Goal: Task Accomplishment & Management: Complete application form

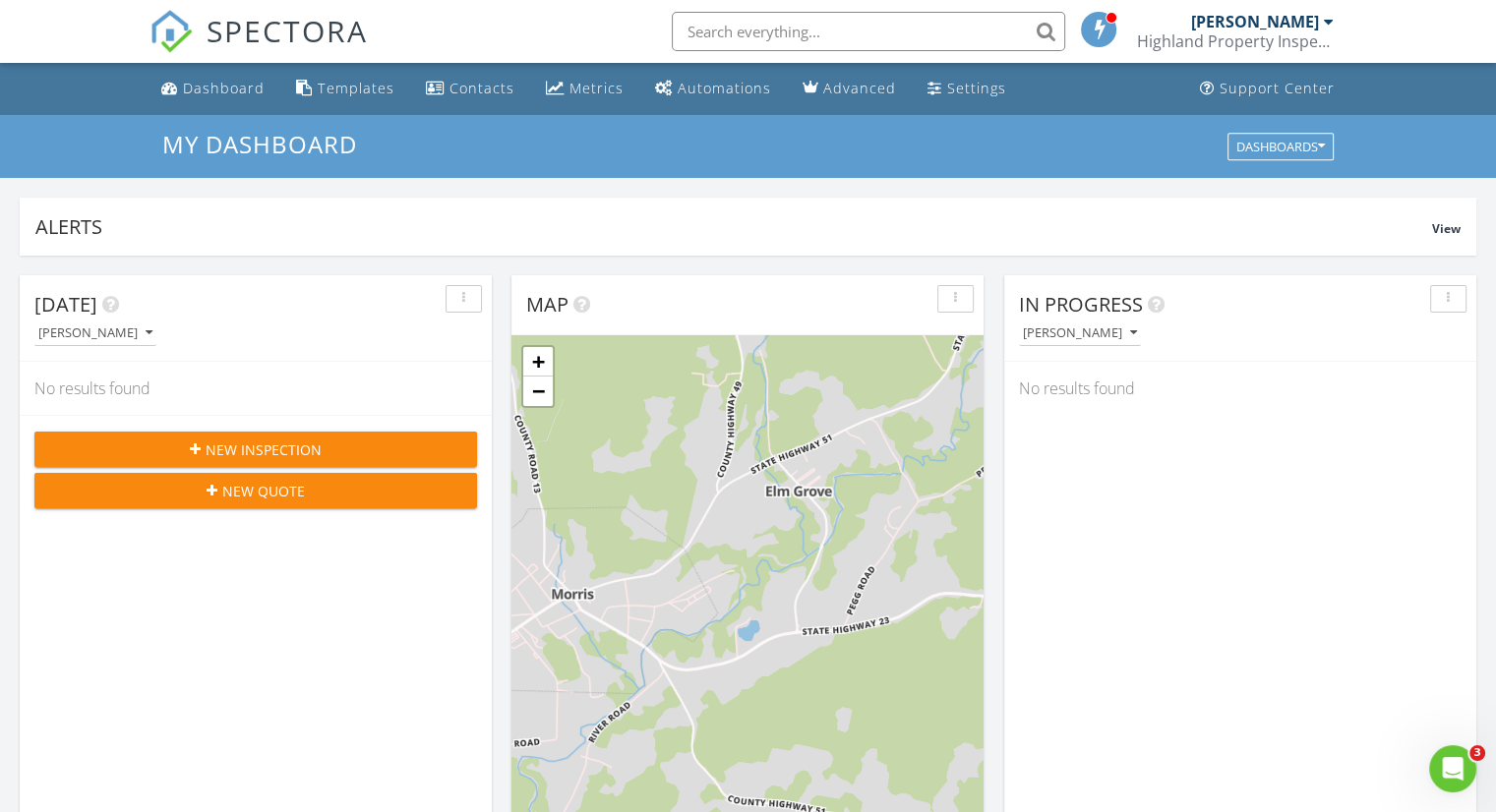
click at [369, 450] on div "New Inspection" at bounding box center [256, 449] width 412 height 21
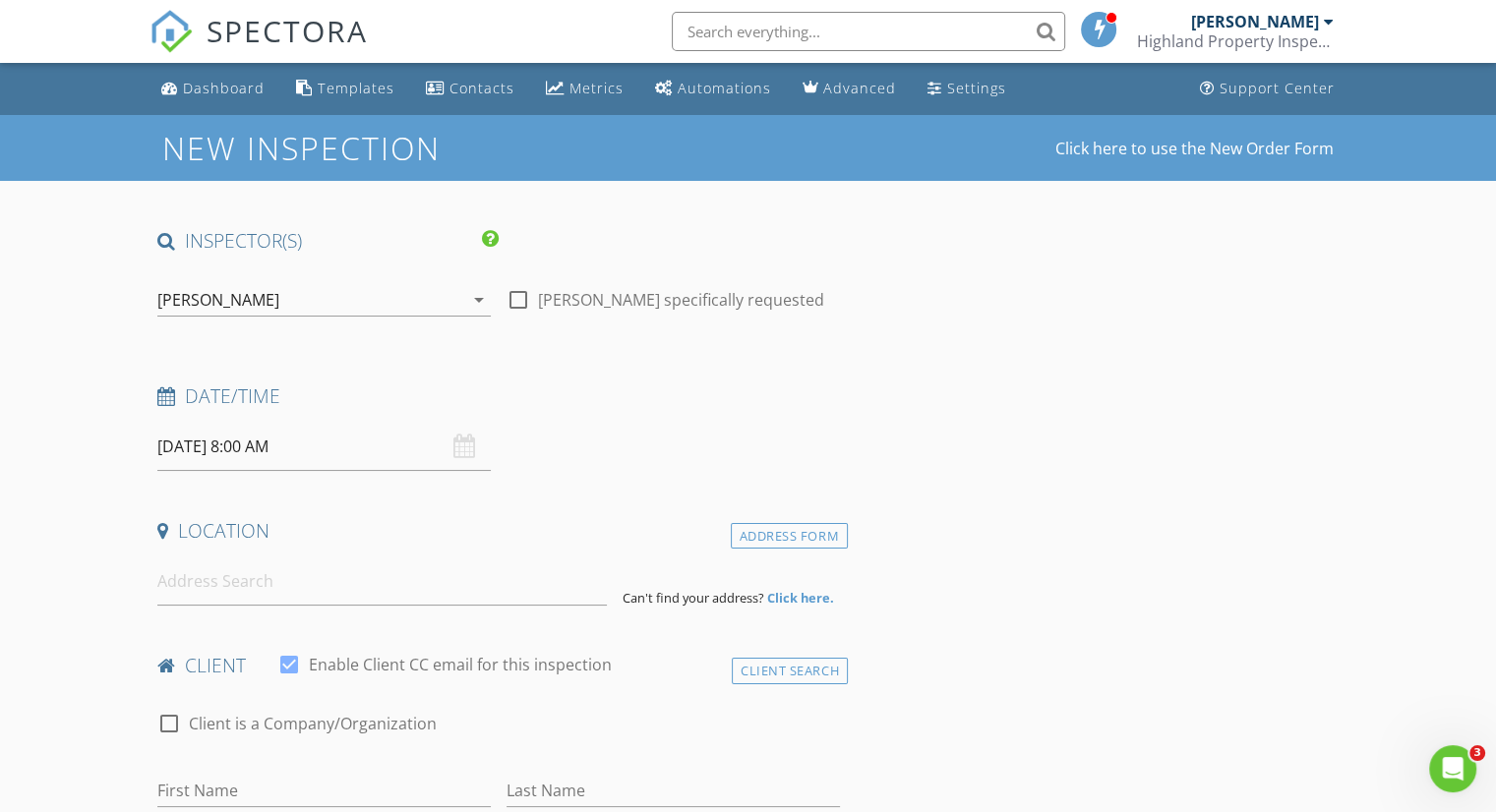
click at [256, 439] on input "[DATE] 8:00 AM" at bounding box center [324, 446] width 333 height 48
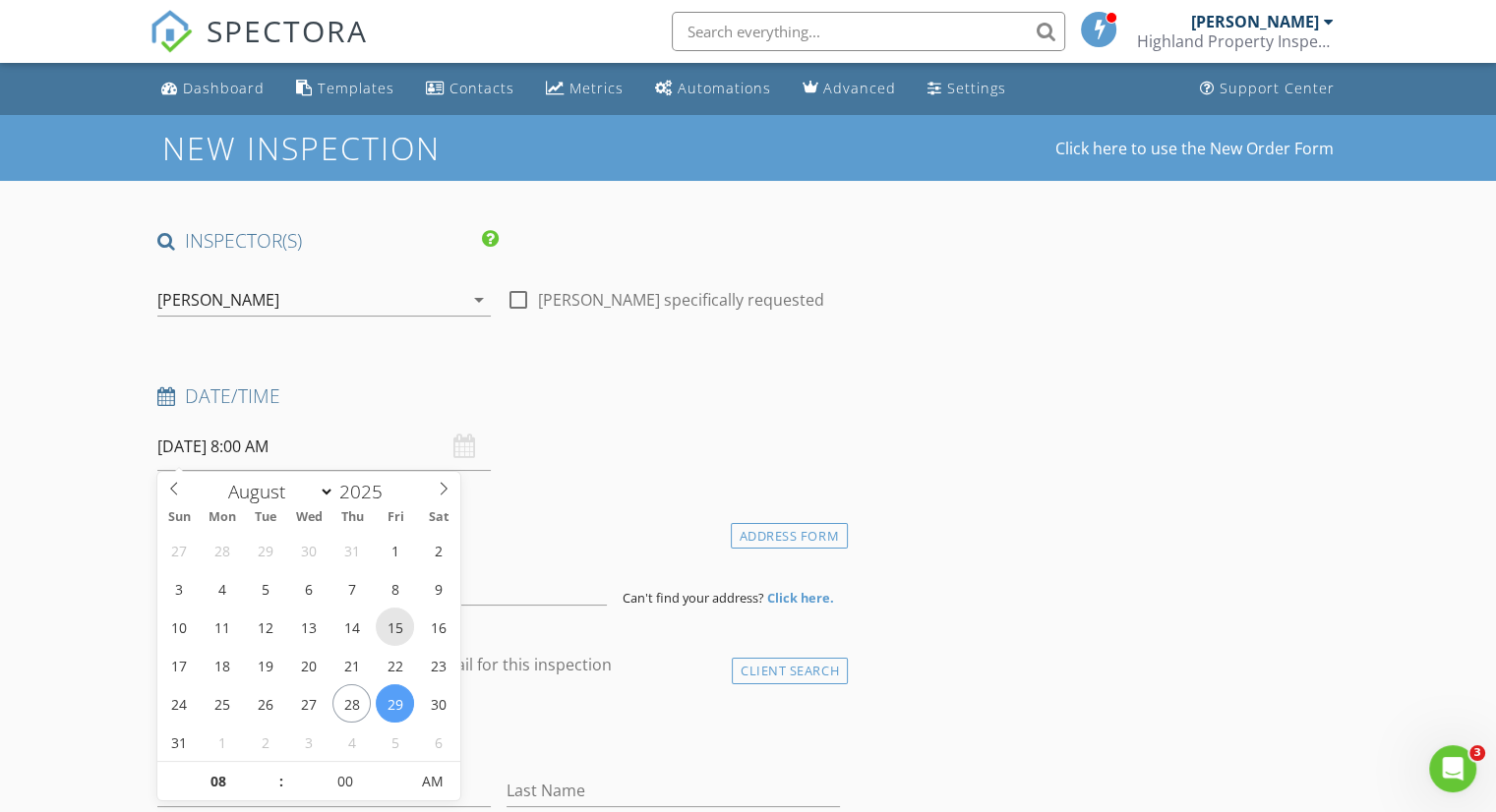
scroll to position [98, 0]
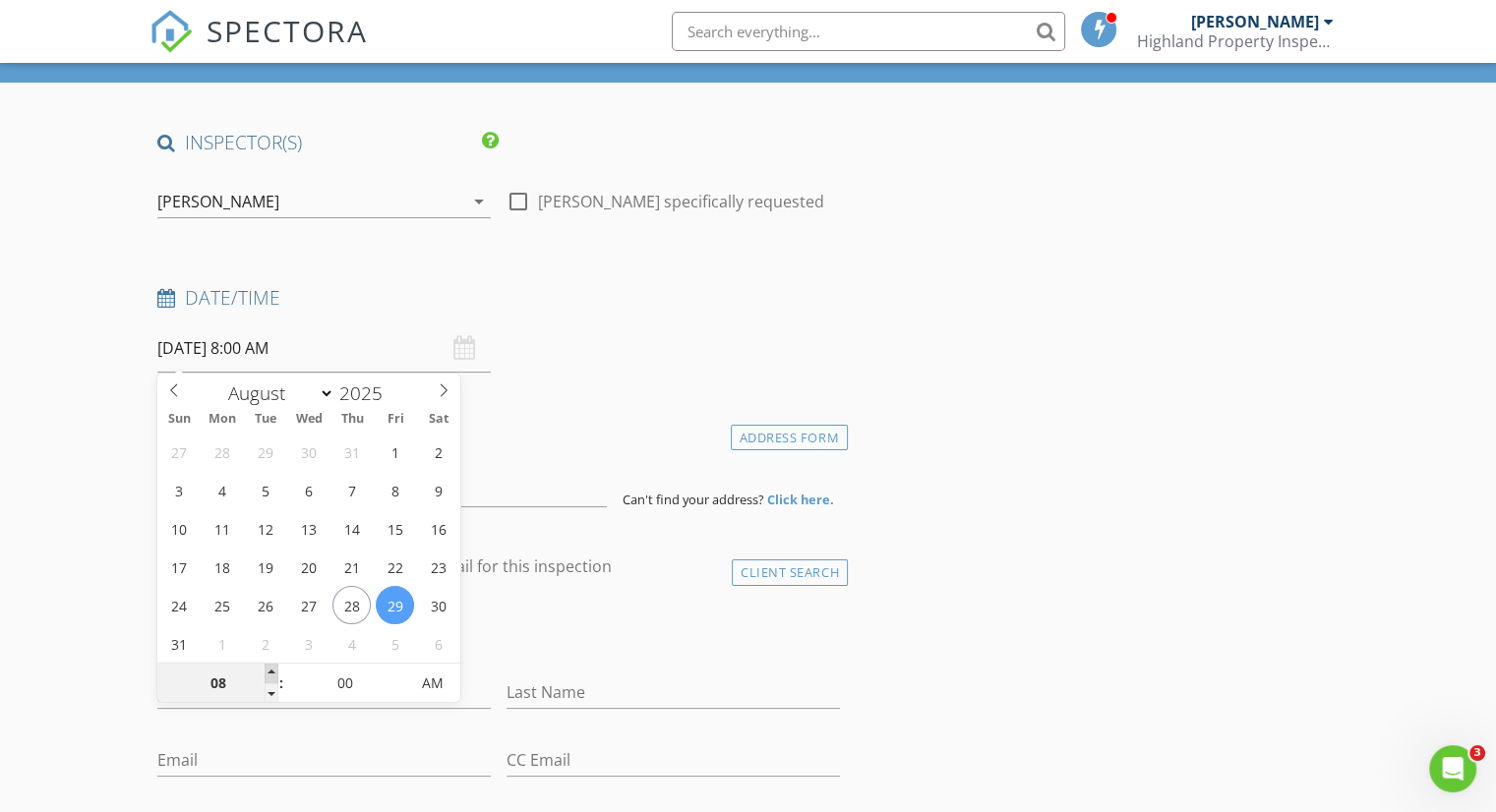
type input "09"
type input "[DATE] 9:00 AM"
click at [275, 675] on span at bounding box center [271, 674] width 14 height 20
type input "10"
type input "[DATE] 10:00 AM"
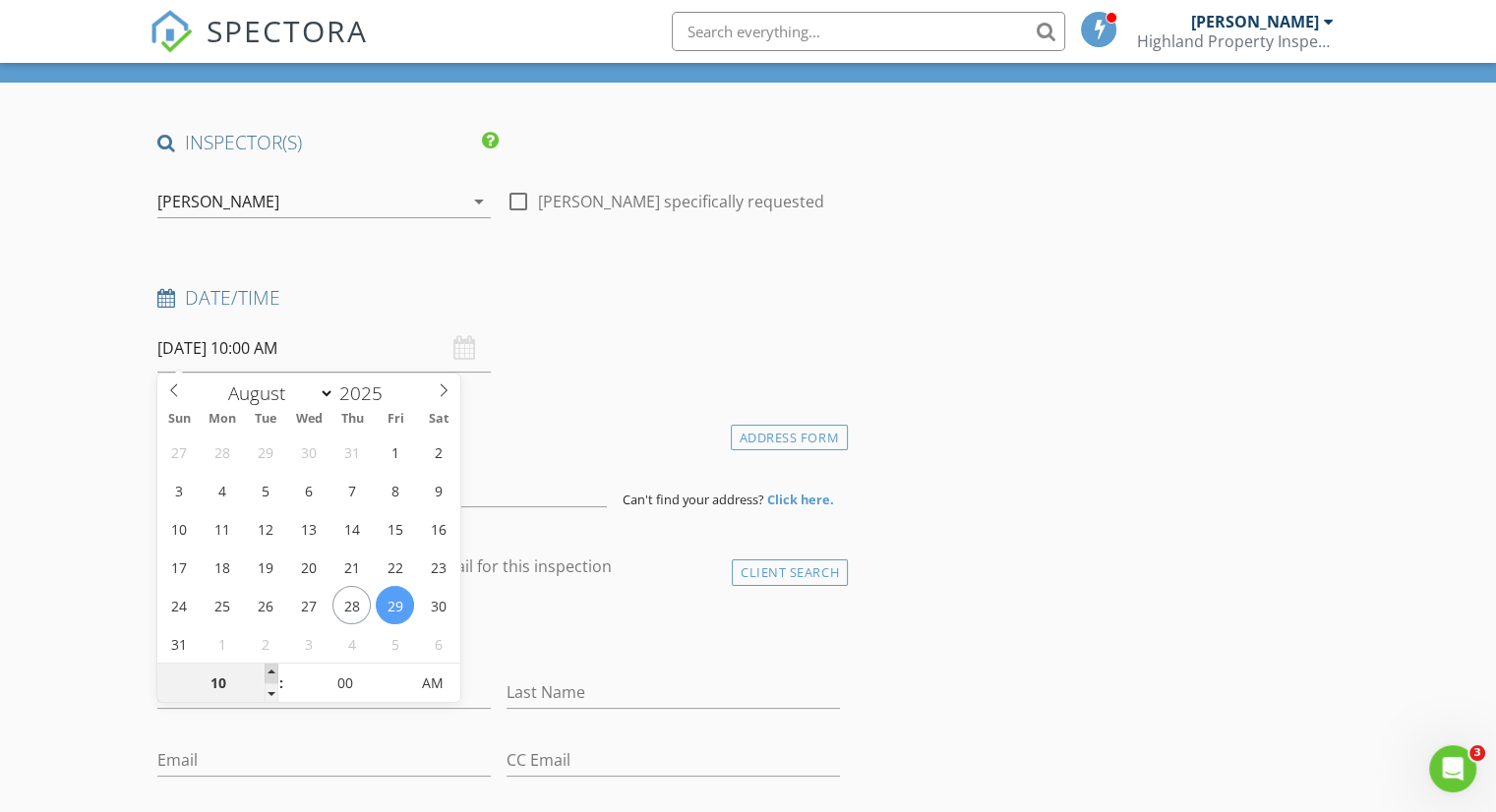
click at [275, 675] on span at bounding box center [271, 674] width 14 height 20
type input "11"
type input "[DATE] 11:00 AM"
click at [275, 675] on span at bounding box center [271, 674] width 14 height 20
type input "12"
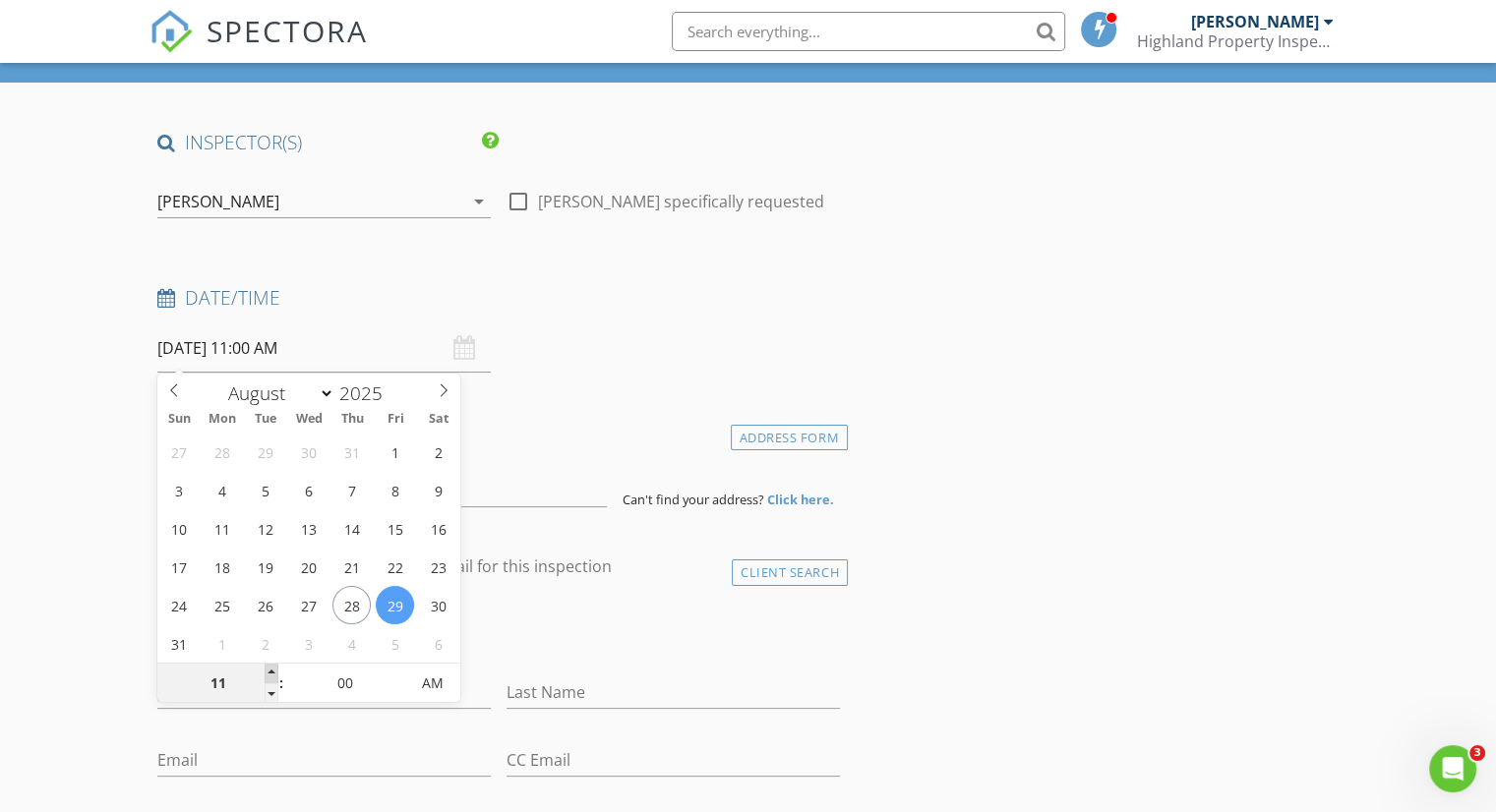
type input "[DATE] 12:00 PM"
click at [275, 675] on span at bounding box center [271, 674] width 14 height 20
type input "01"
type input "[DATE] 1:00 PM"
click at [275, 675] on span at bounding box center [271, 674] width 14 height 20
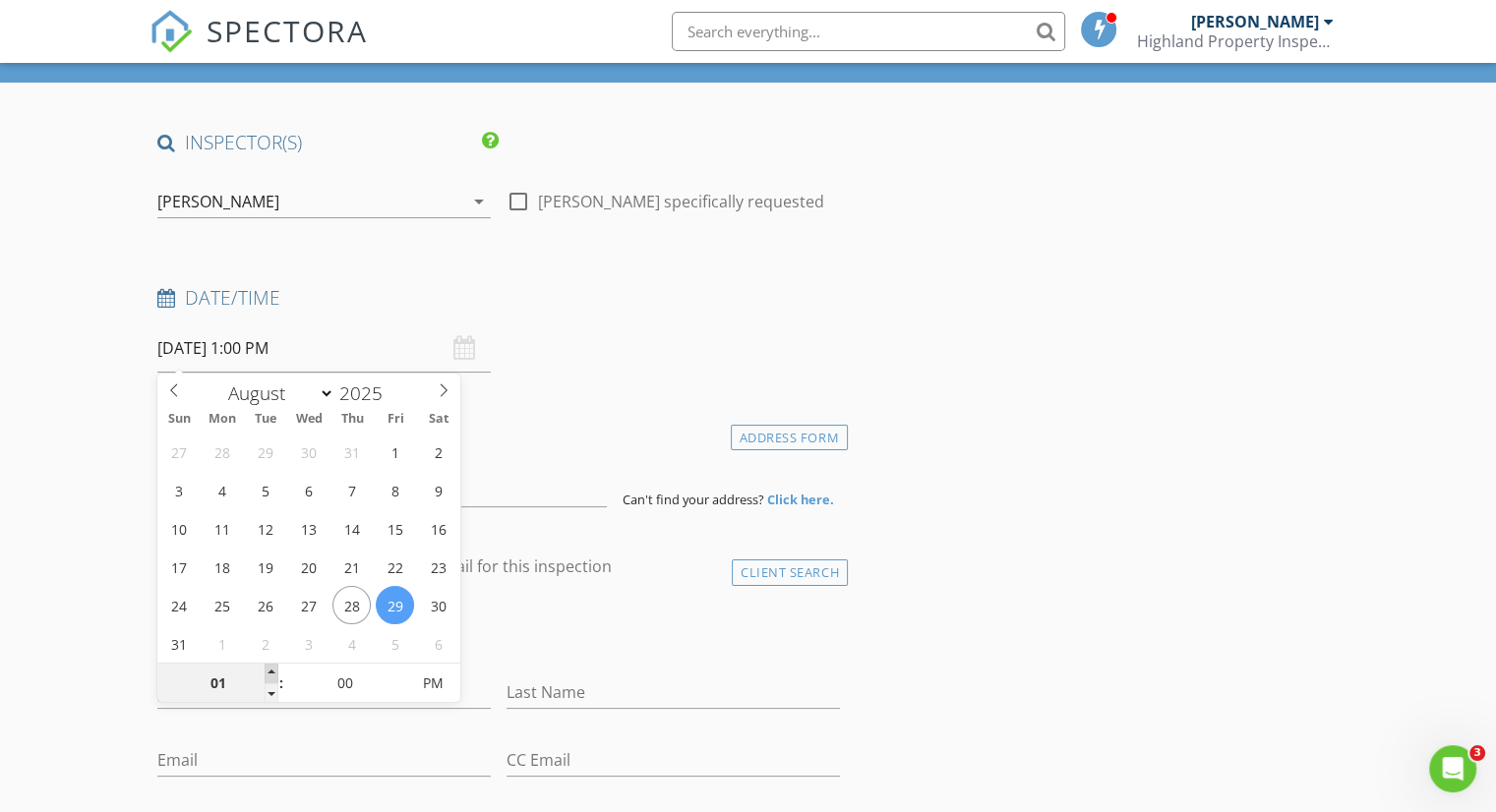
type input "02"
type input "[DATE] 2:00 PM"
click at [275, 675] on span at bounding box center [271, 674] width 14 height 20
type input "03"
type input "[DATE] 3:00 PM"
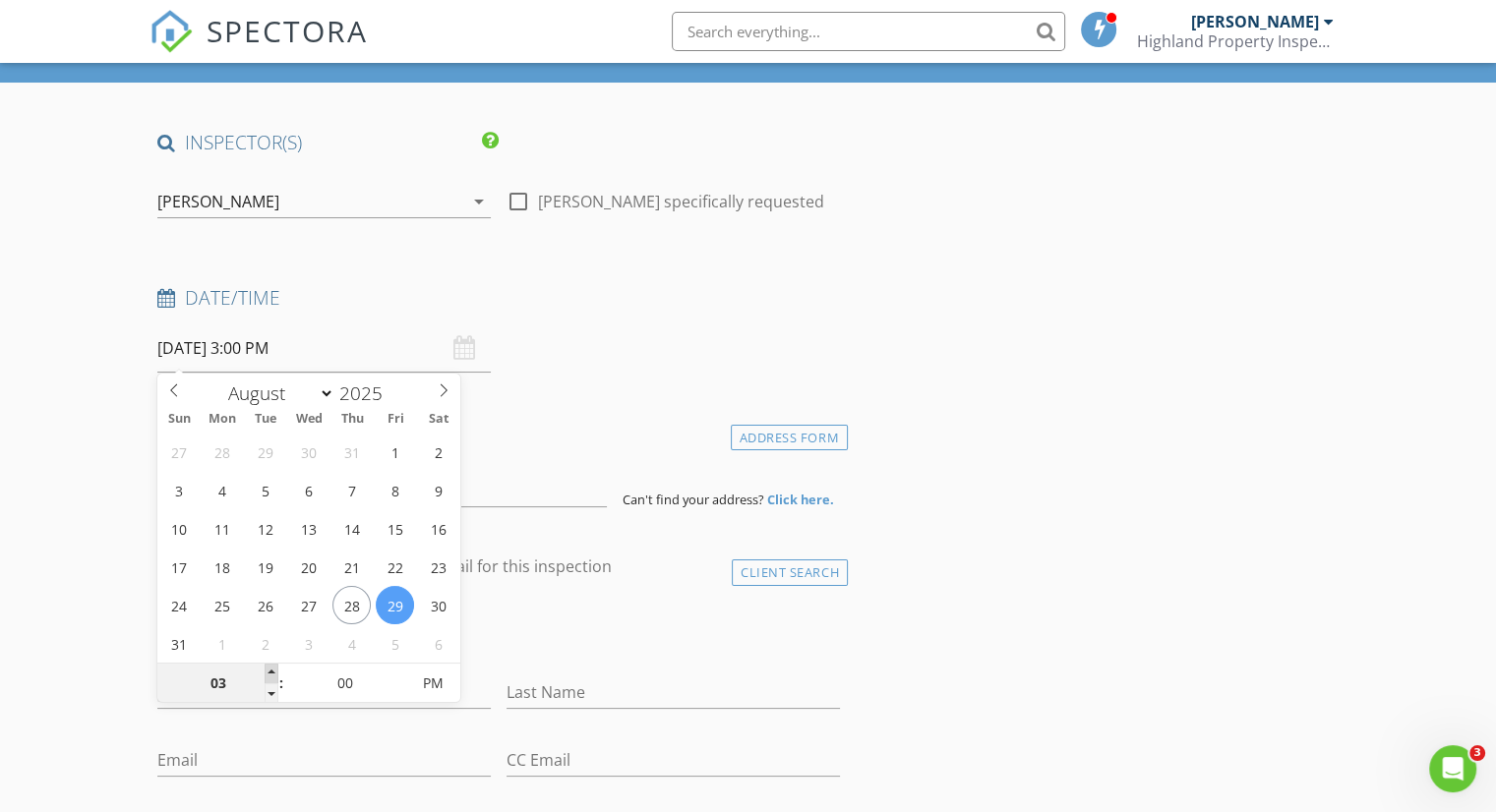
click at [275, 675] on span at bounding box center [271, 674] width 14 height 20
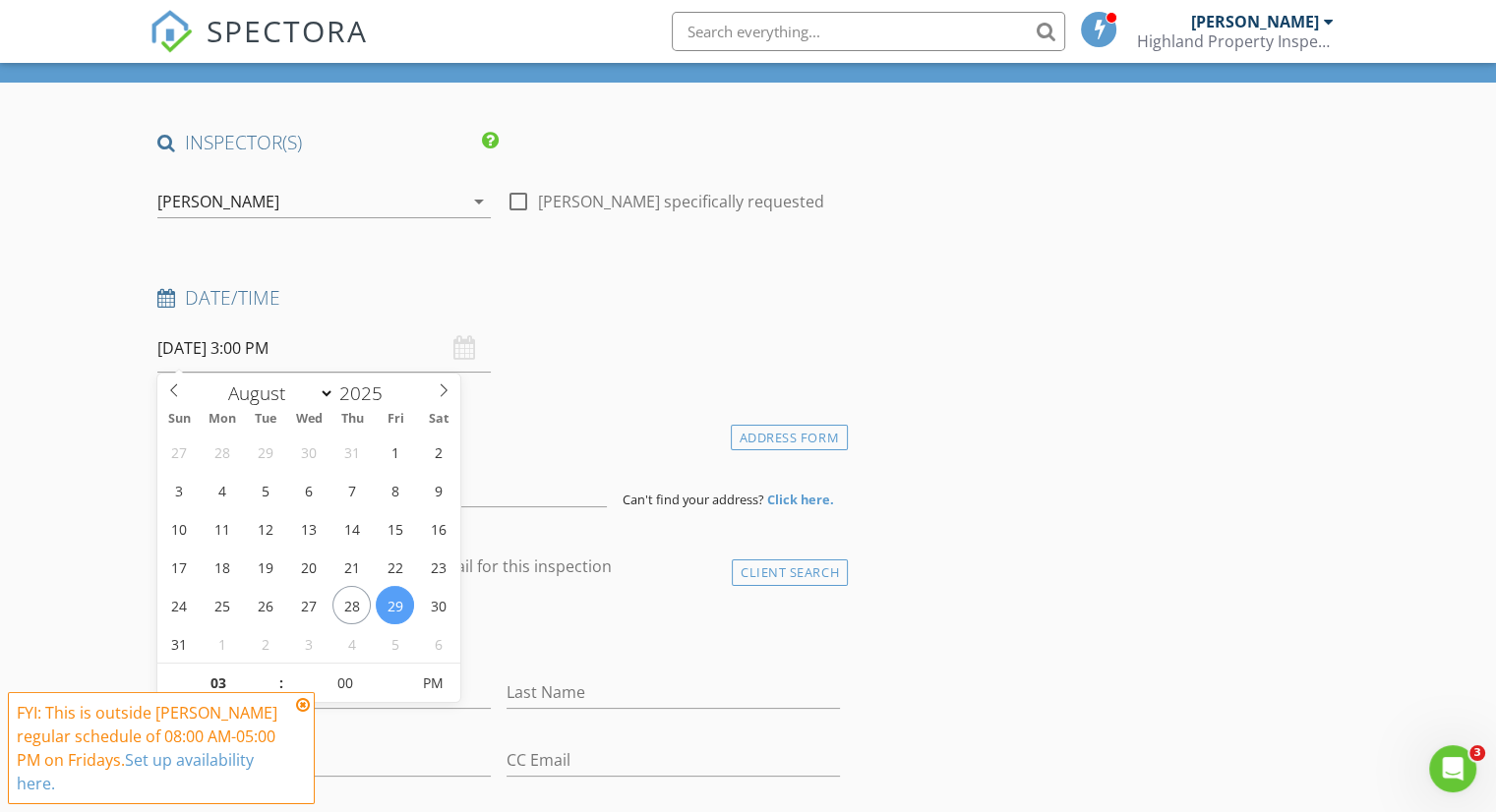
click at [301, 701] on icon at bounding box center [303, 705] width 14 height 16
click at [301, 701] on span "FYI: This is outside [PERSON_NAME] regular schedule of 08:00 AM-05:00 PM on Fri…" at bounding box center [161, 748] width 307 height 112
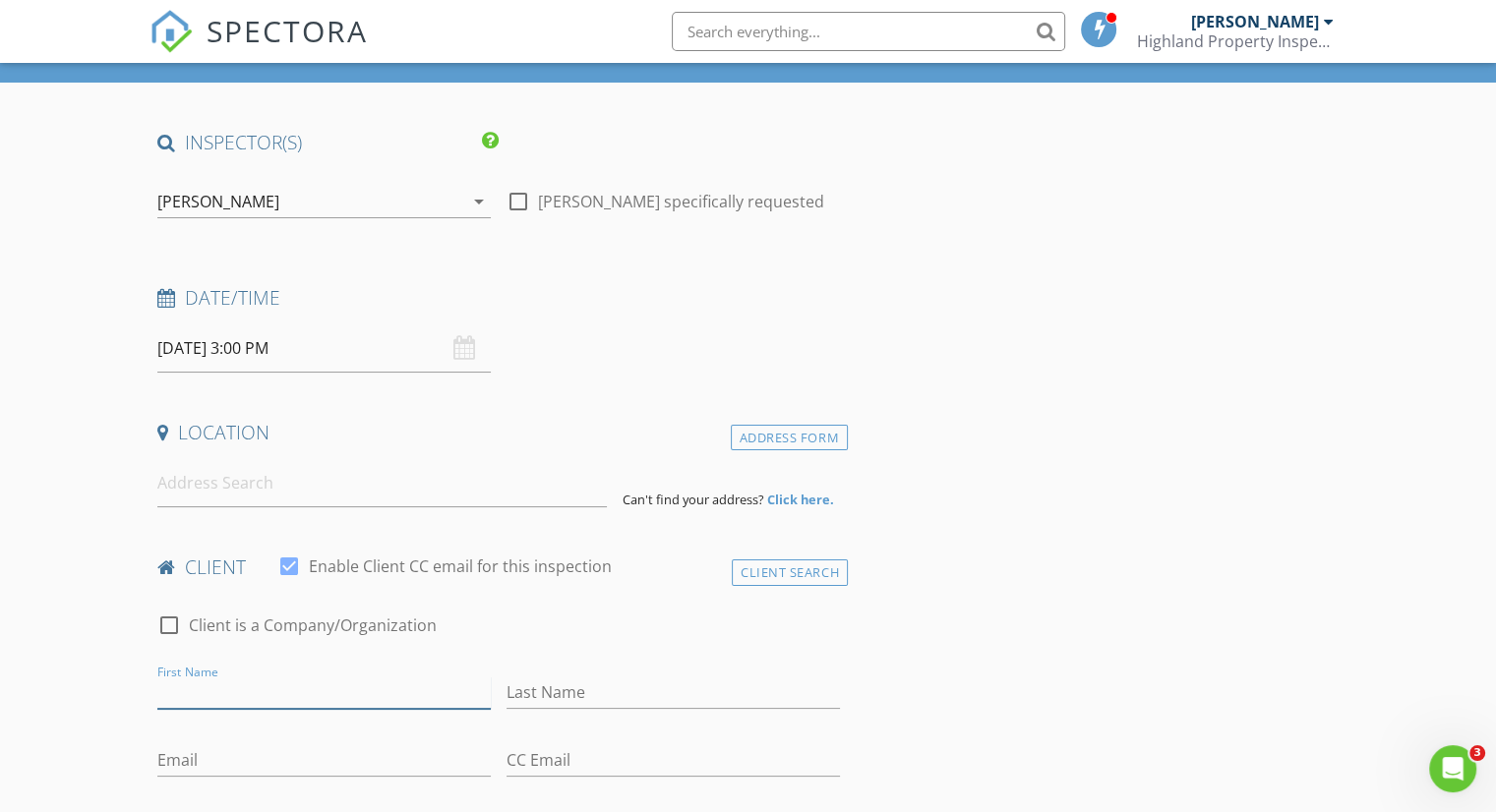
click at [289, 688] on input "First Name" at bounding box center [324, 692] width 333 height 33
type input "j"
type input "[PERSON_NAME]"
type input "Cumming"
click at [370, 744] on input "Email" at bounding box center [324, 760] width 333 height 33
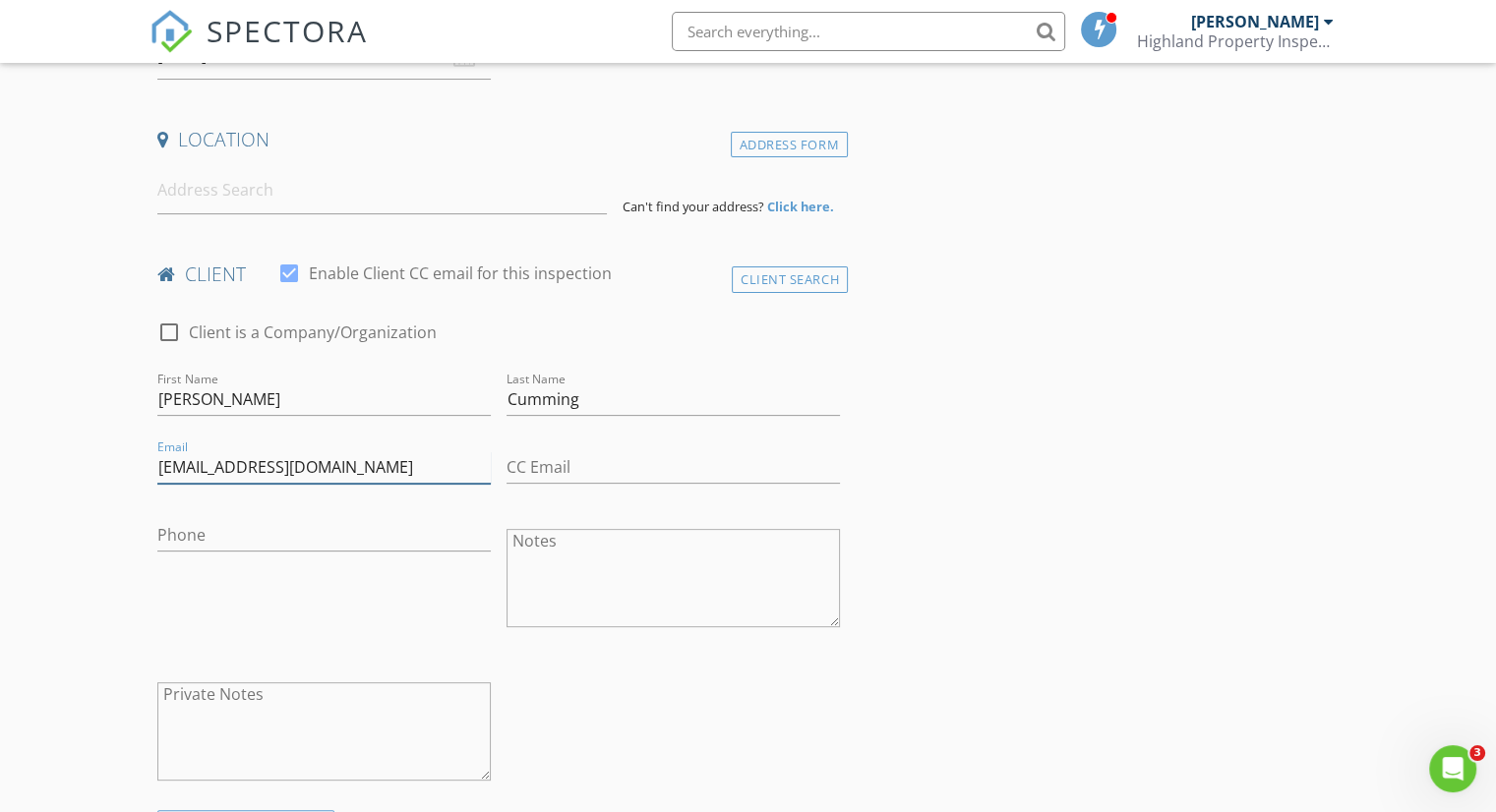
scroll to position [394, 0]
type input "[EMAIL_ADDRESS][DOMAIN_NAME]"
click at [321, 532] on input "Phone" at bounding box center [324, 533] width 333 height 33
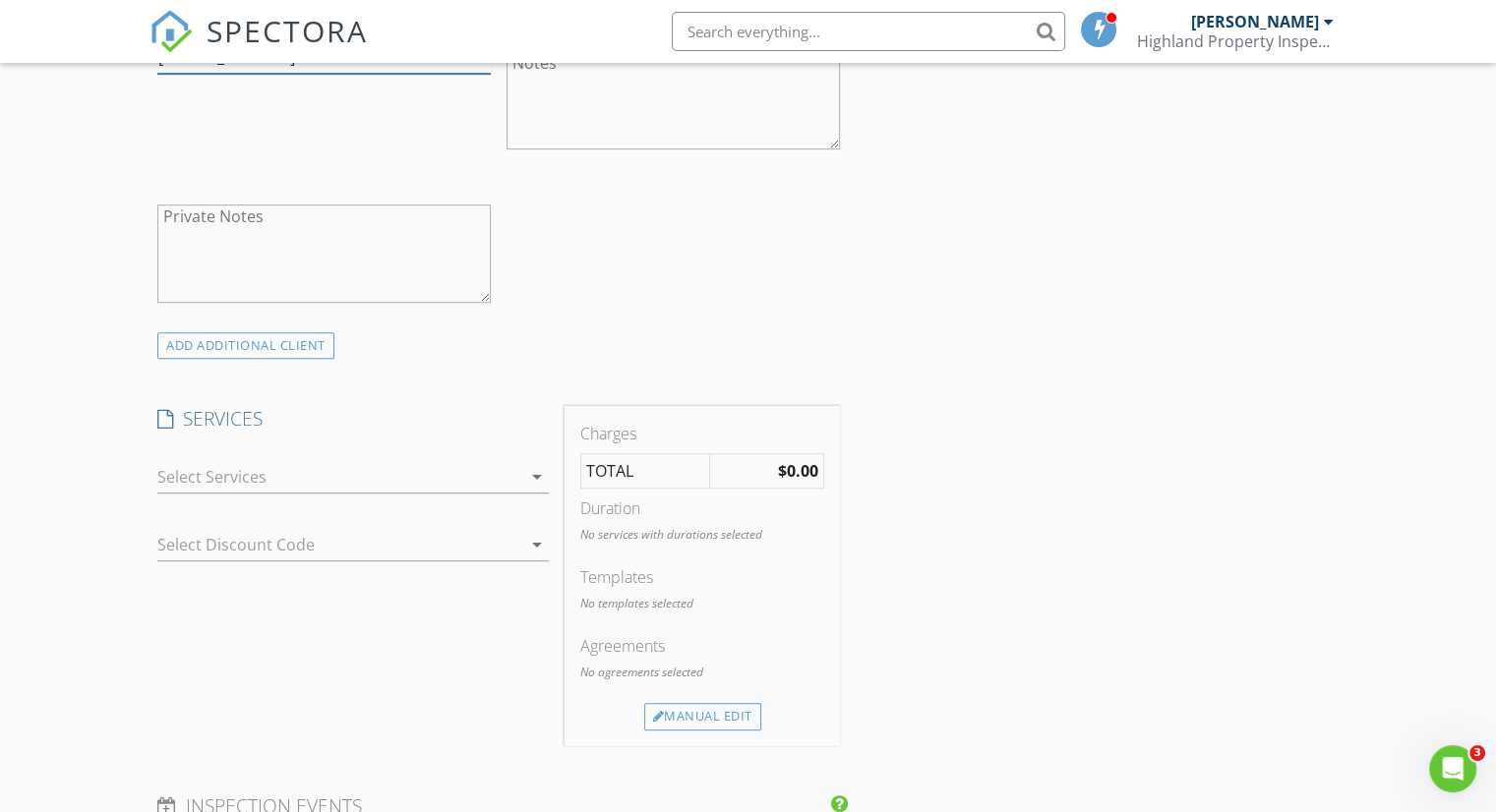
scroll to position [885, 0]
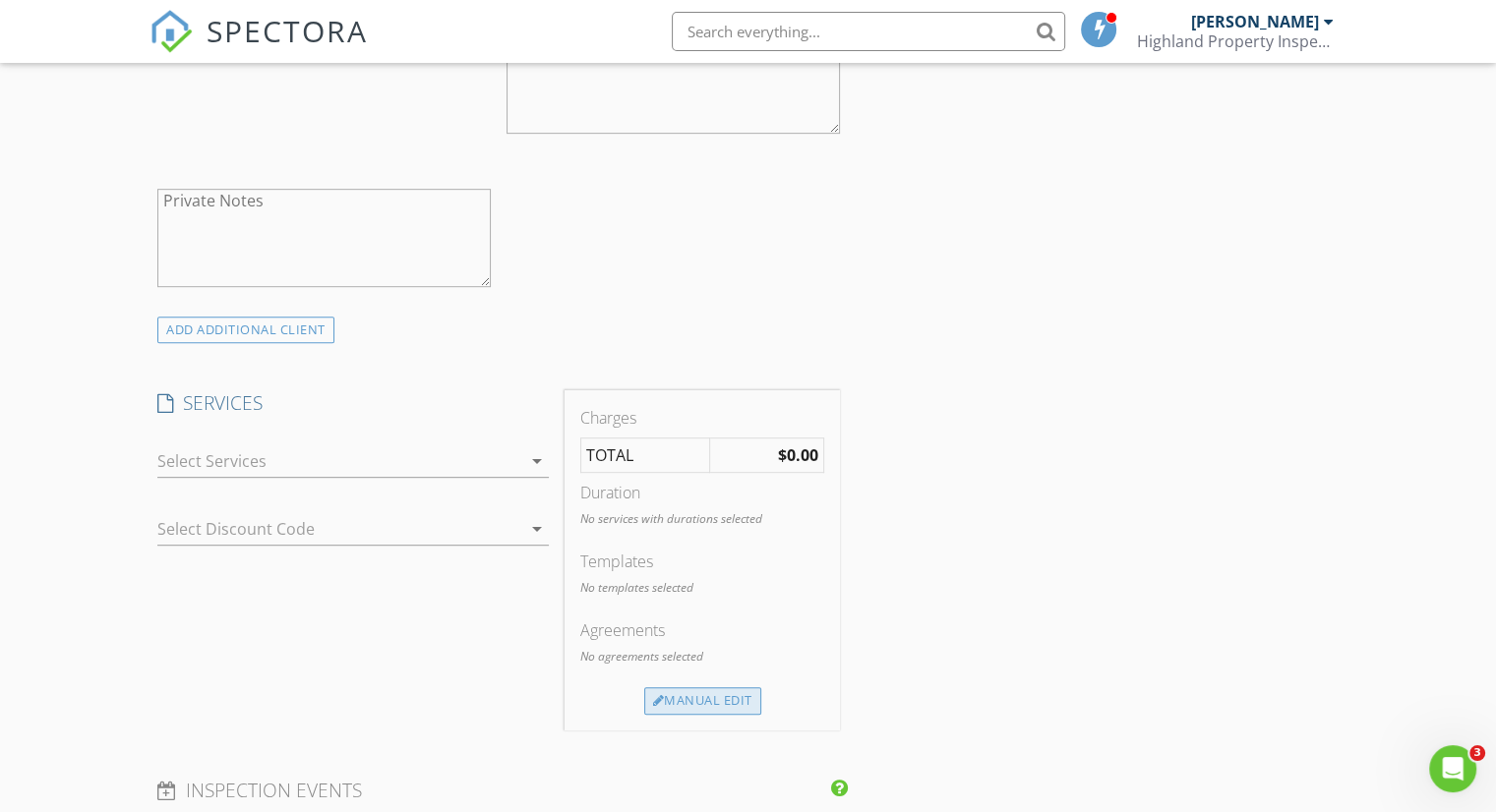
type input "[PHONE_NUMBER]"
click at [705, 693] on div "Manual Edit" at bounding box center [702, 701] width 117 height 28
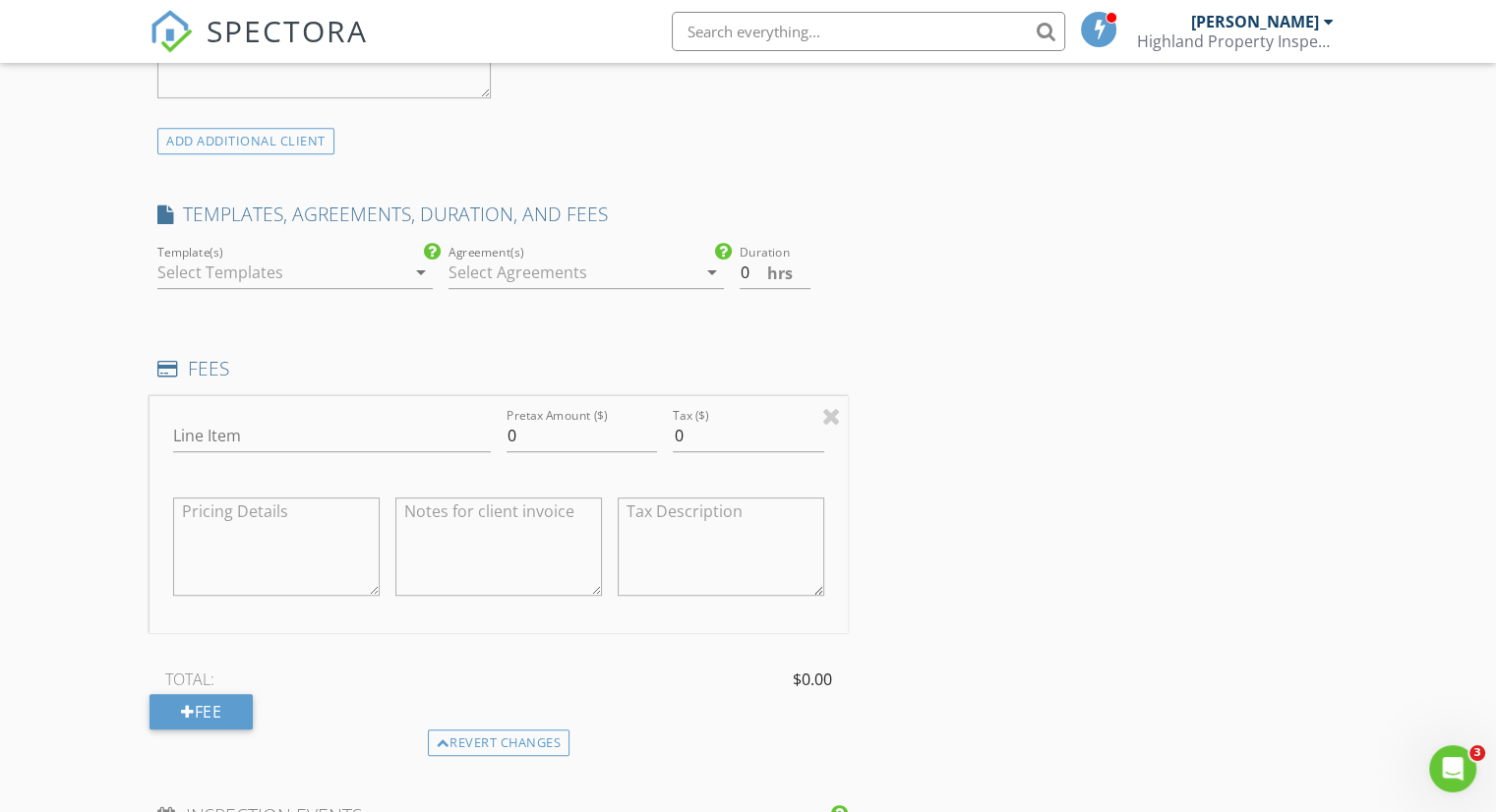
scroll to position [1081, 0]
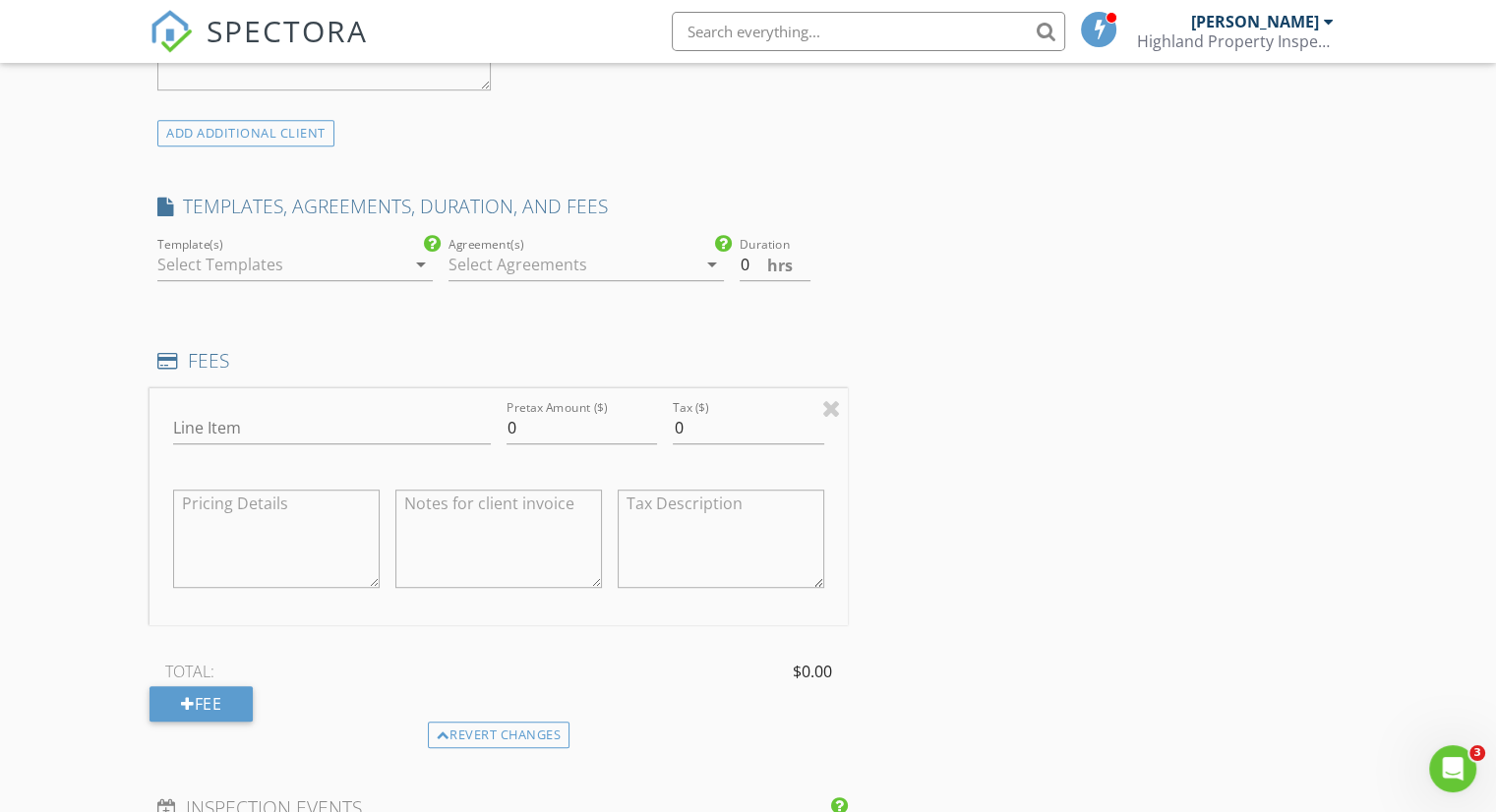
click at [411, 263] on icon "arrow_drop_down" at bounding box center [421, 264] width 24 height 24
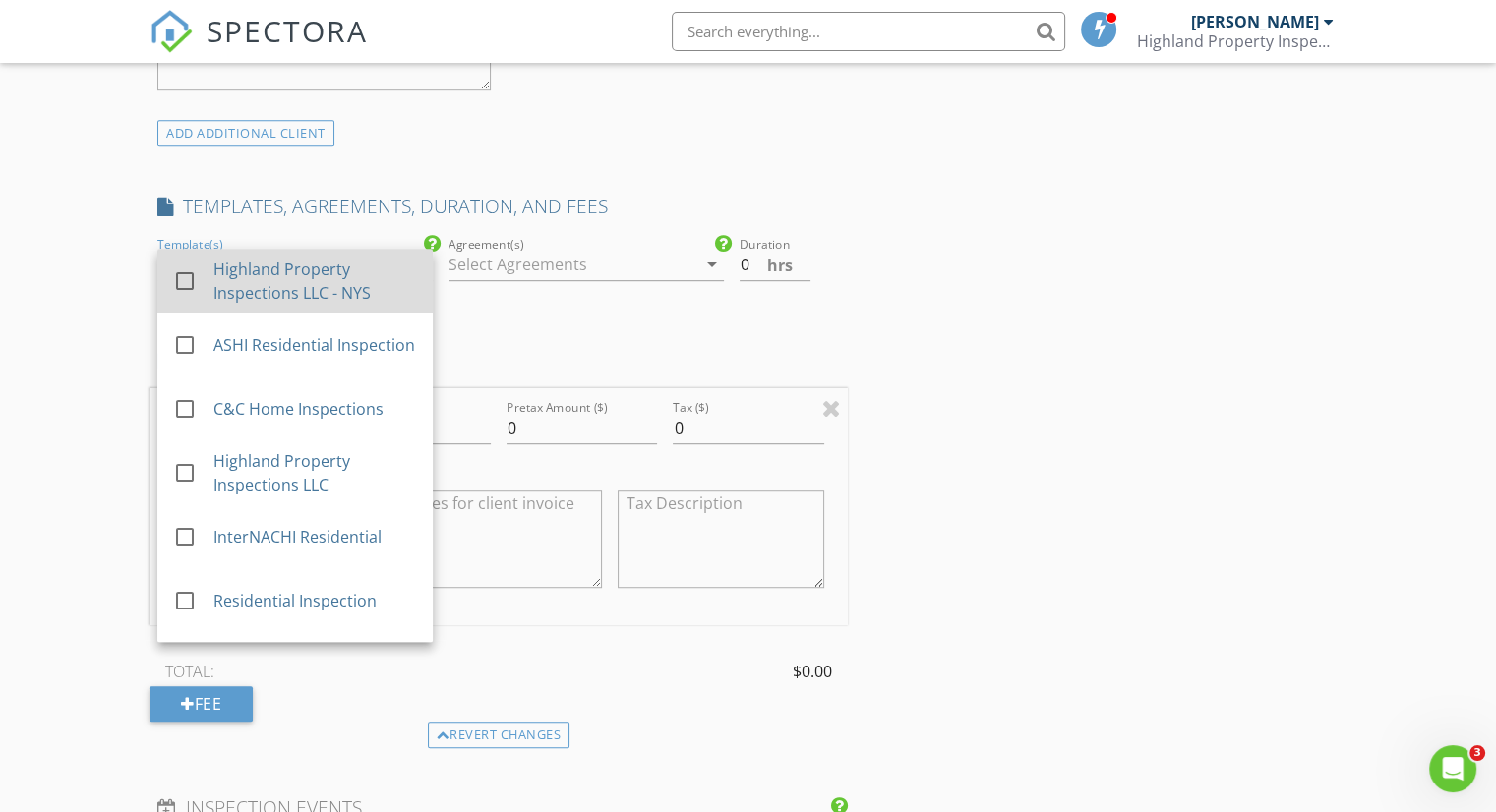
click at [327, 286] on div "Highland Property Inspections LLC - NYS" at bounding box center [316, 281] width 204 height 47
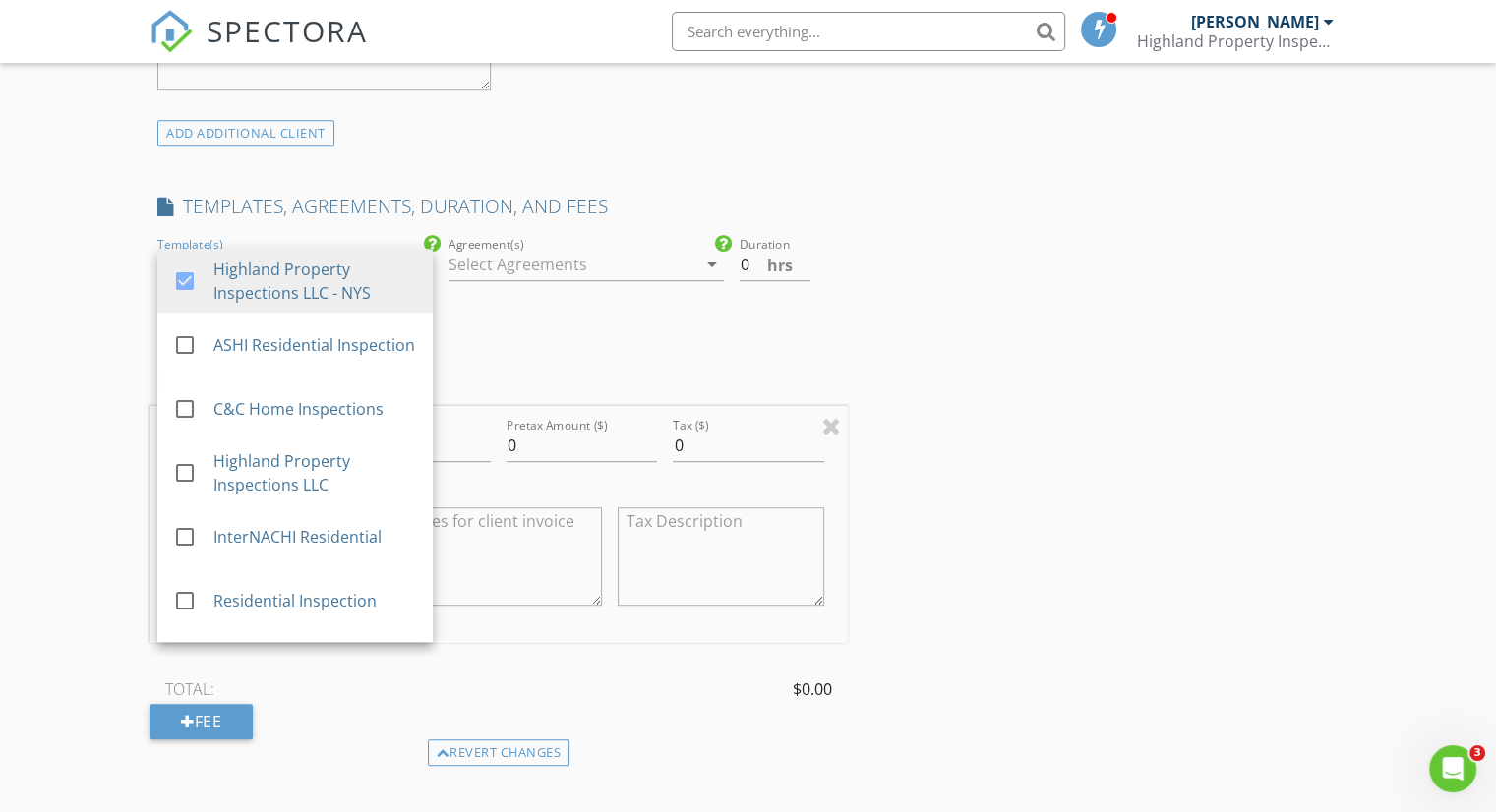
click at [580, 268] on div at bounding box center [572, 264] width 247 height 32
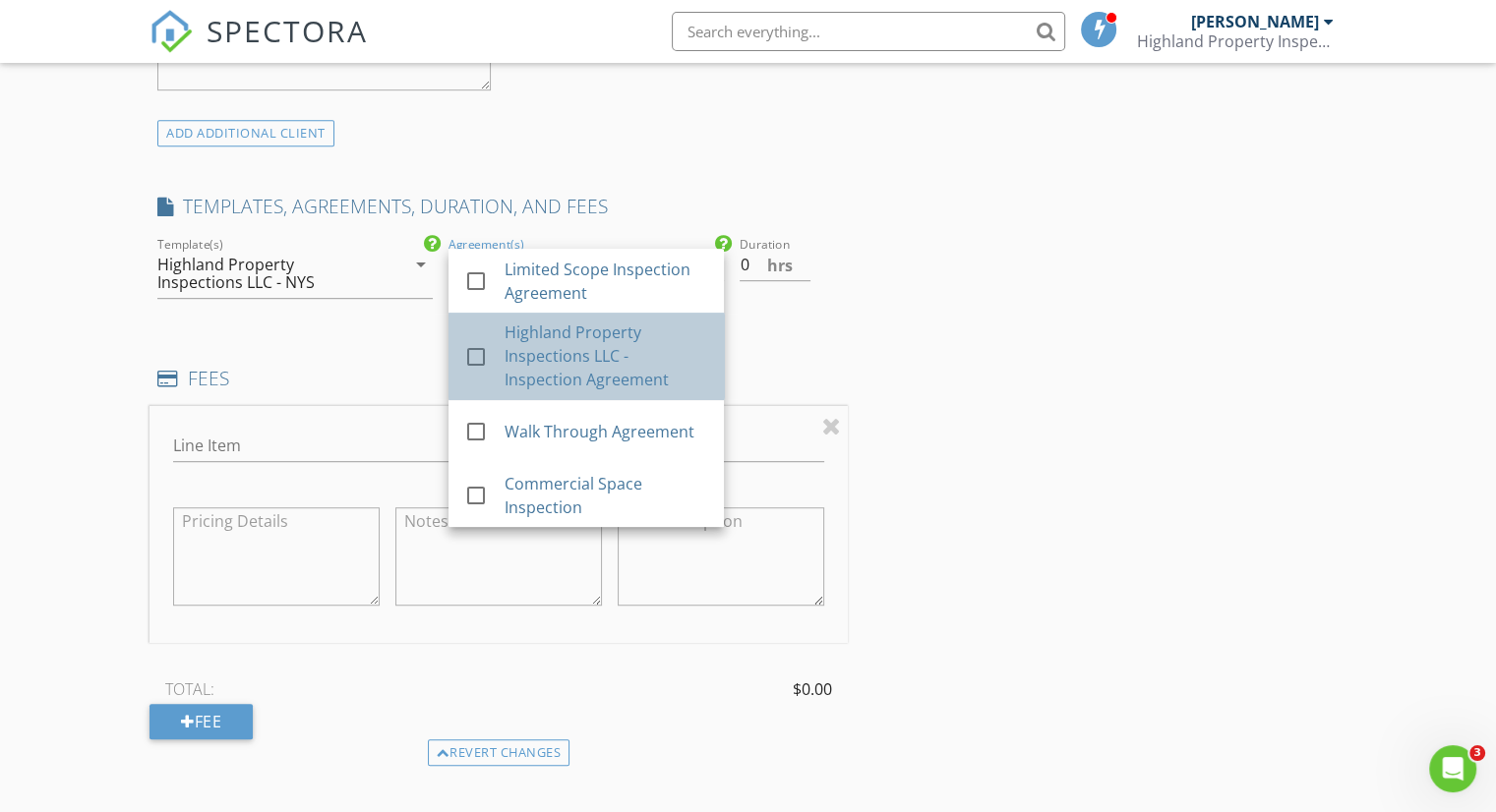
click at [564, 343] on div "Highland Property Inspections LLC - Inspection Agreement" at bounding box center [607, 356] width 204 height 71
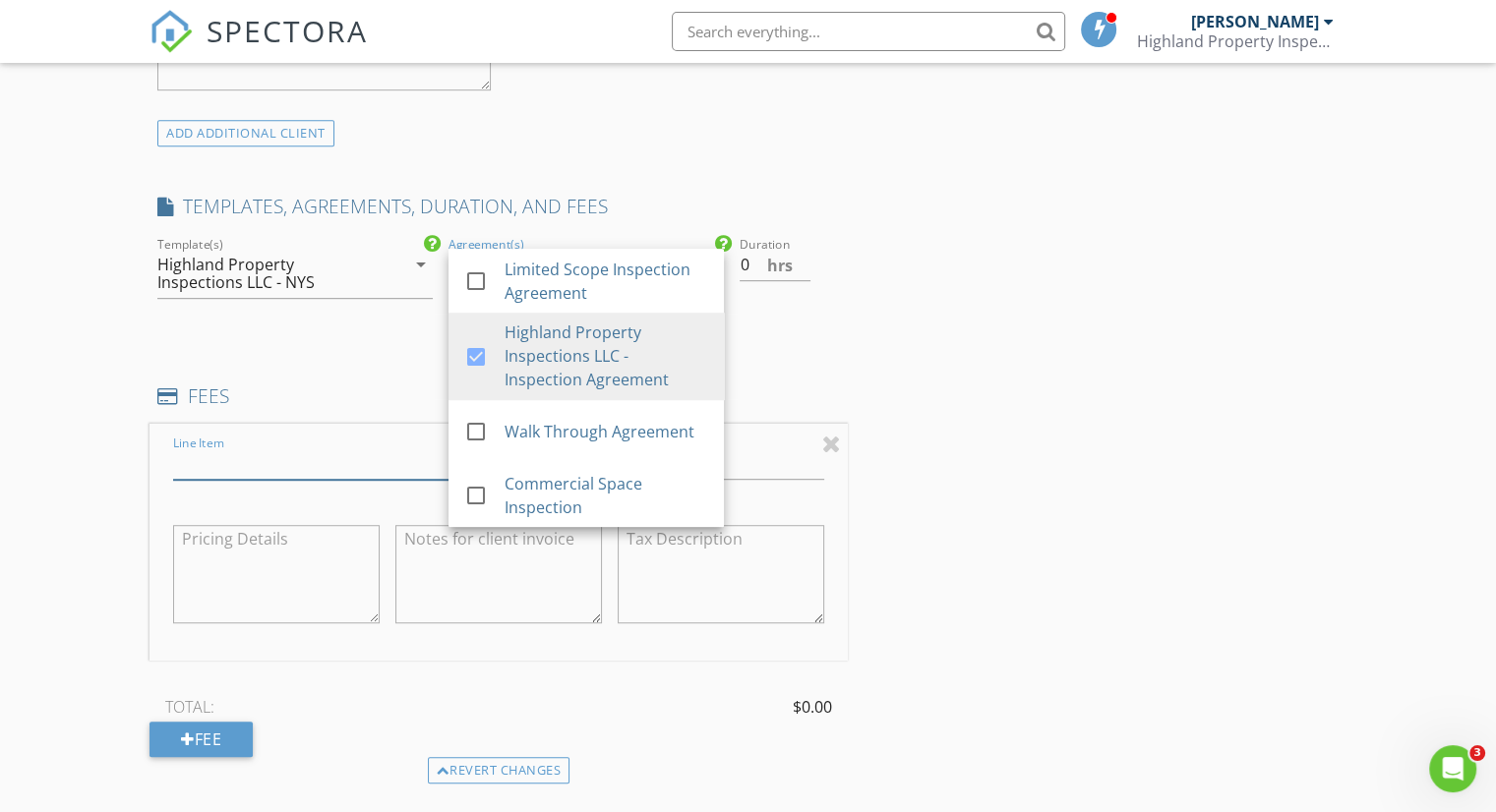
click at [240, 448] on input "Line Item" at bounding box center [331, 463] width 318 height 33
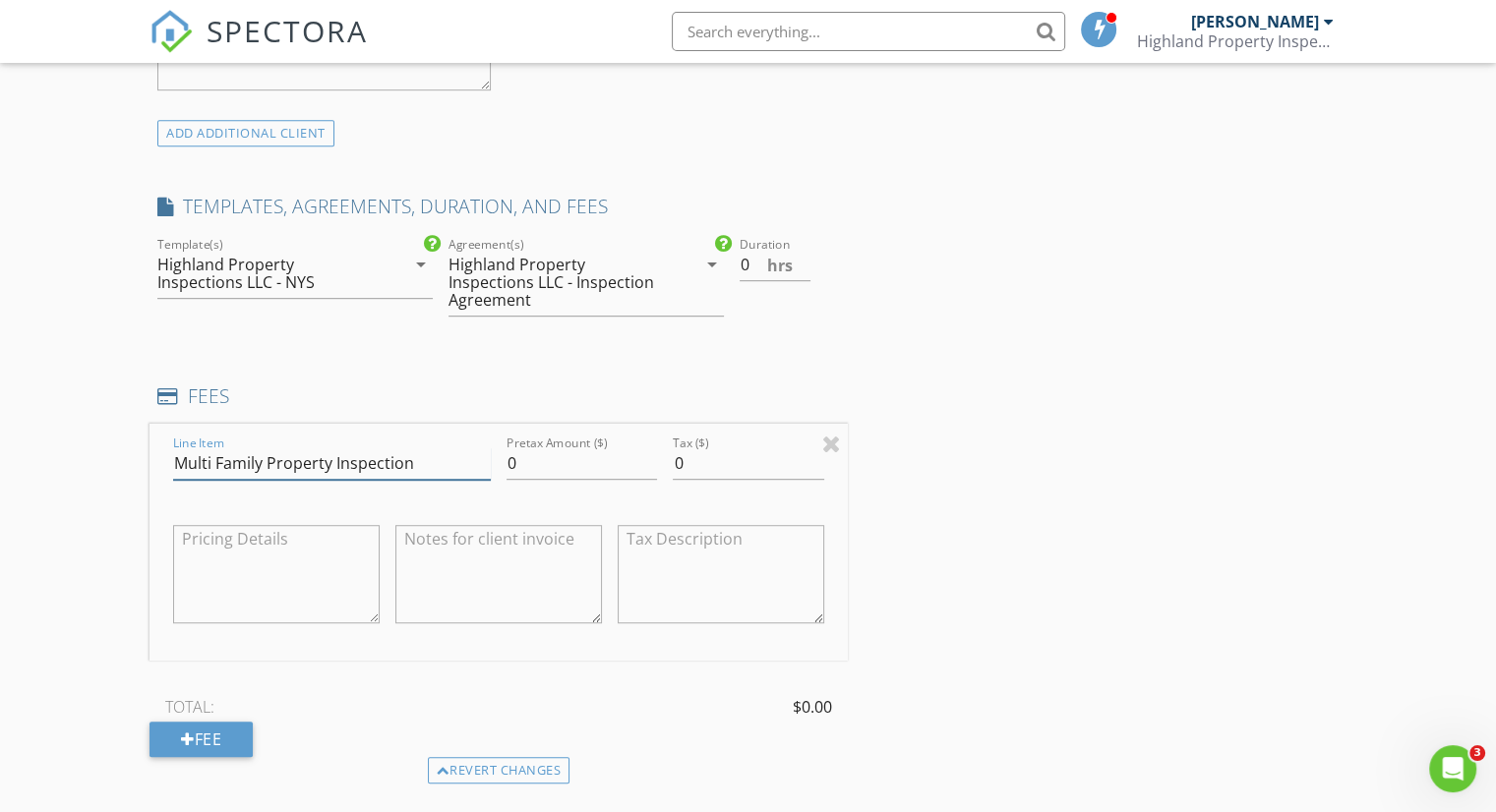
type input "Multi Family Property Inspection"
click at [554, 447] on input "0" at bounding box center [582, 463] width 150 height 33
type input "1000.00"
click at [747, 447] on input "0" at bounding box center [748, 463] width 150 height 33
type input "0"
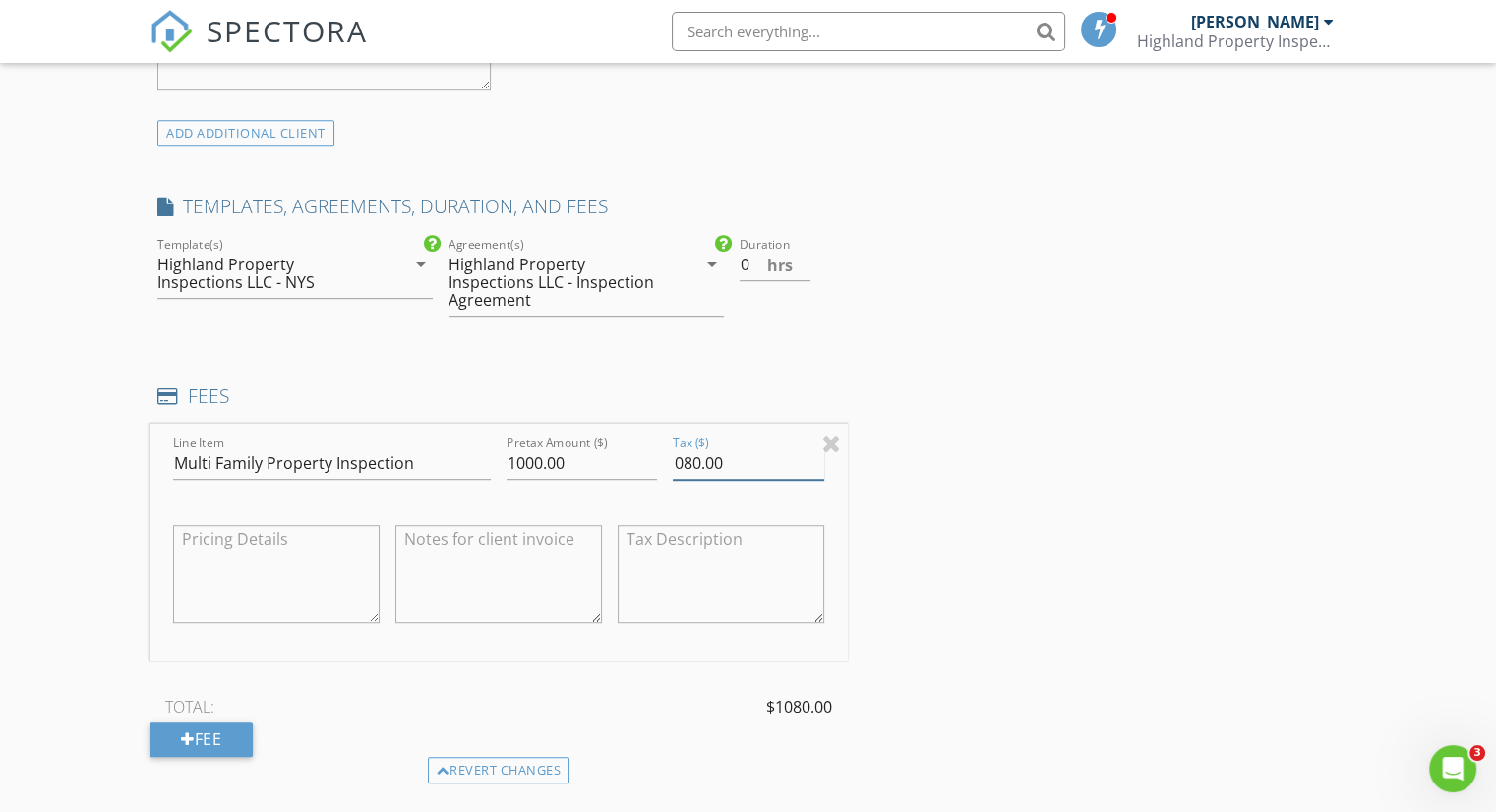
type input "080.00"
click at [298, 525] on textarea at bounding box center [276, 574] width 207 height 98
type textarea "Residential Property Inspection of Multi"
